Goal: Use online tool/utility: Utilize a website feature to perform a specific function

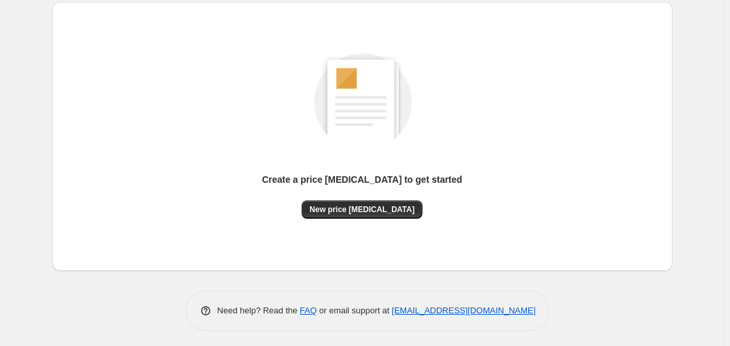
scroll to position [143, 0]
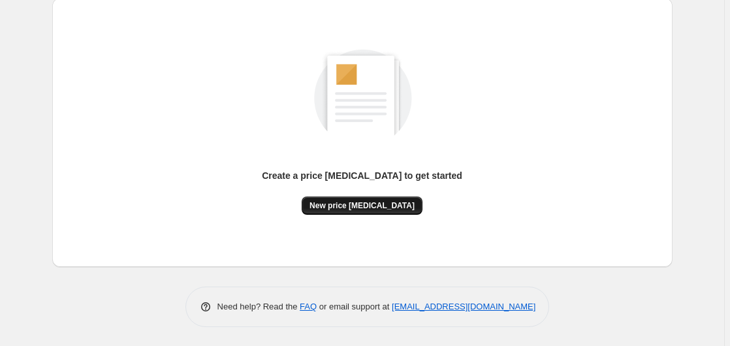
click at [353, 203] on span "New price [MEDICAL_DATA]" at bounding box center [362, 206] width 105 height 10
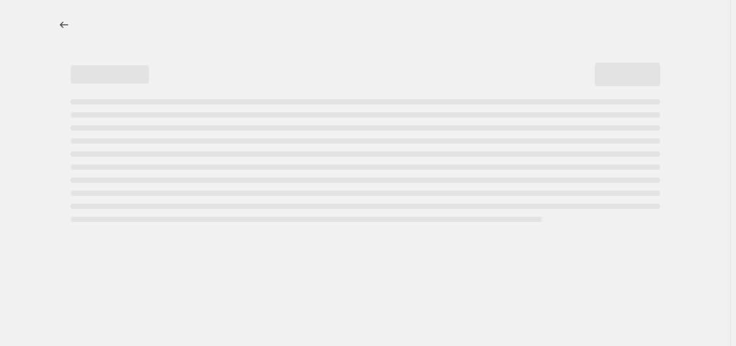
select select "percentage"
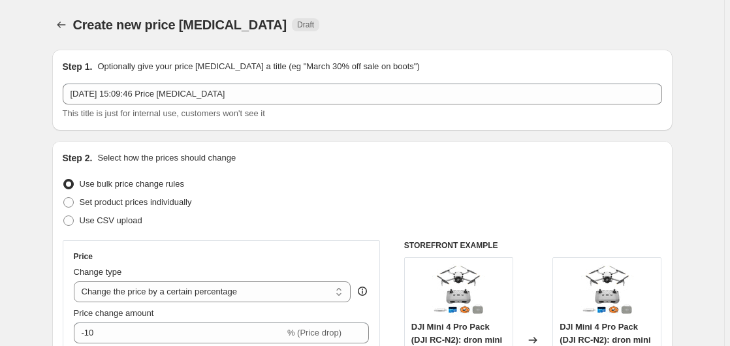
scroll to position [200, 0]
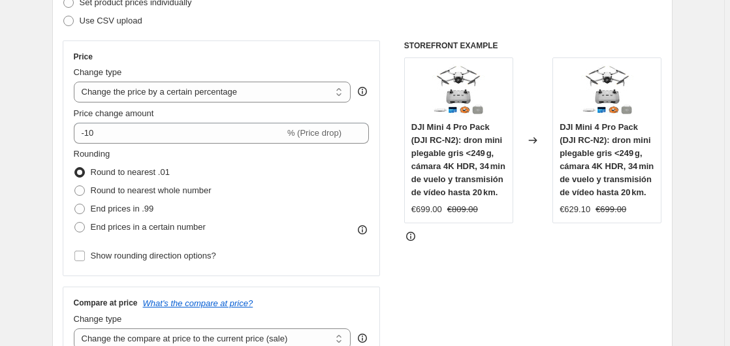
click at [150, 122] on div "Price change amount -10 % (Price drop)" at bounding box center [222, 125] width 296 height 37
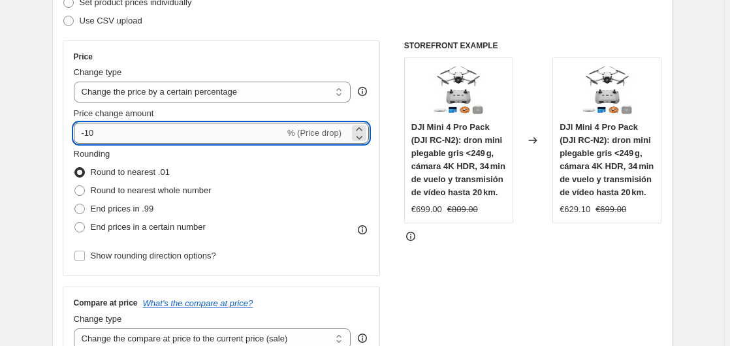
click at [150, 130] on input "-10" at bounding box center [179, 133] width 211 height 21
type input "-1"
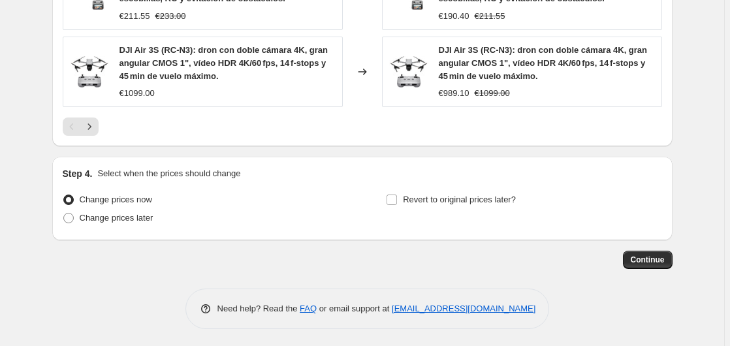
scroll to position [1047, 0]
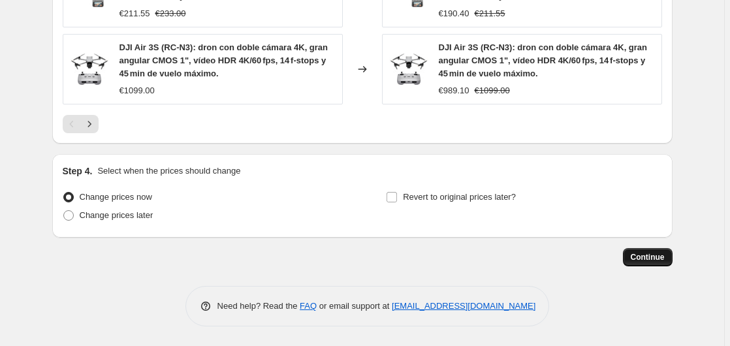
type input "-35"
click at [629, 255] on button "Continue" at bounding box center [648, 257] width 50 height 18
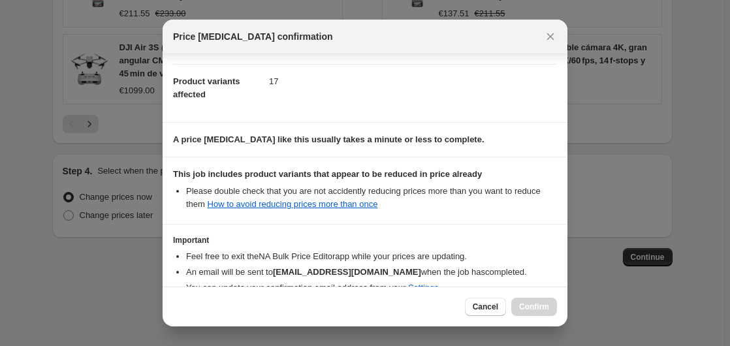
scroll to position [206, 0]
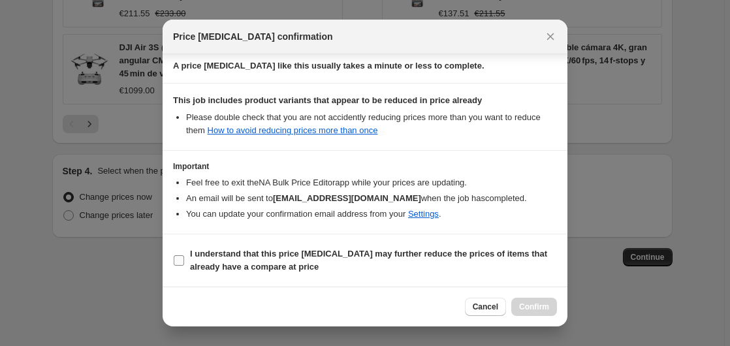
click at [216, 250] on b "I understand that this price change job may further reduce the prices of items …" at bounding box center [368, 260] width 357 height 23
click at [184, 255] on input "I understand that this price change job may further reduce the prices of items …" at bounding box center [179, 260] width 10 height 10
checkbox input "true"
click at [537, 304] on span "Confirm" at bounding box center [534, 307] width 30 height 10
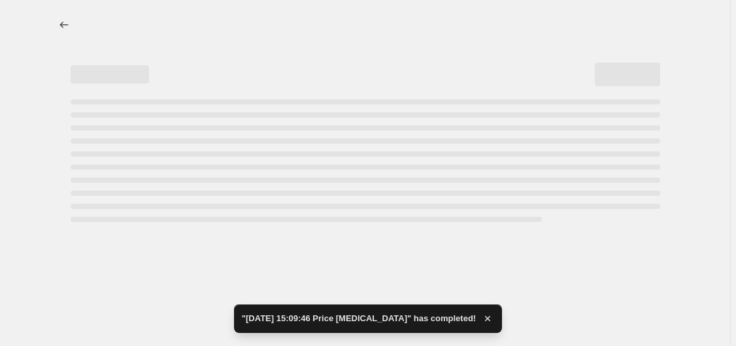
select select "percentage"
